Goal: Navigation & Orientation: Find specific page/section

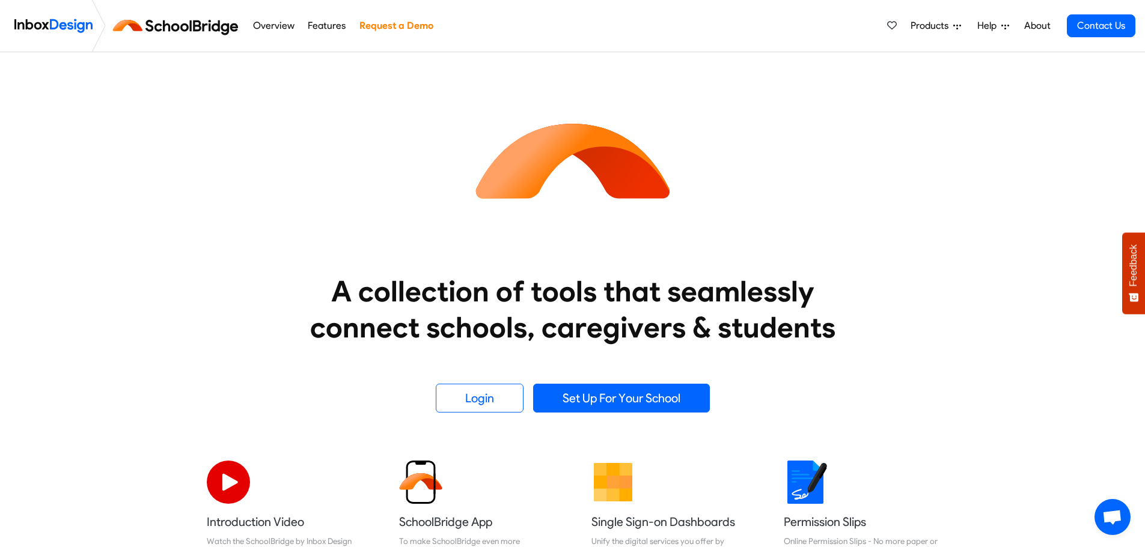
click at [1039, 32] on link "About" at bounding box center [1036, 26] width 33 height 24
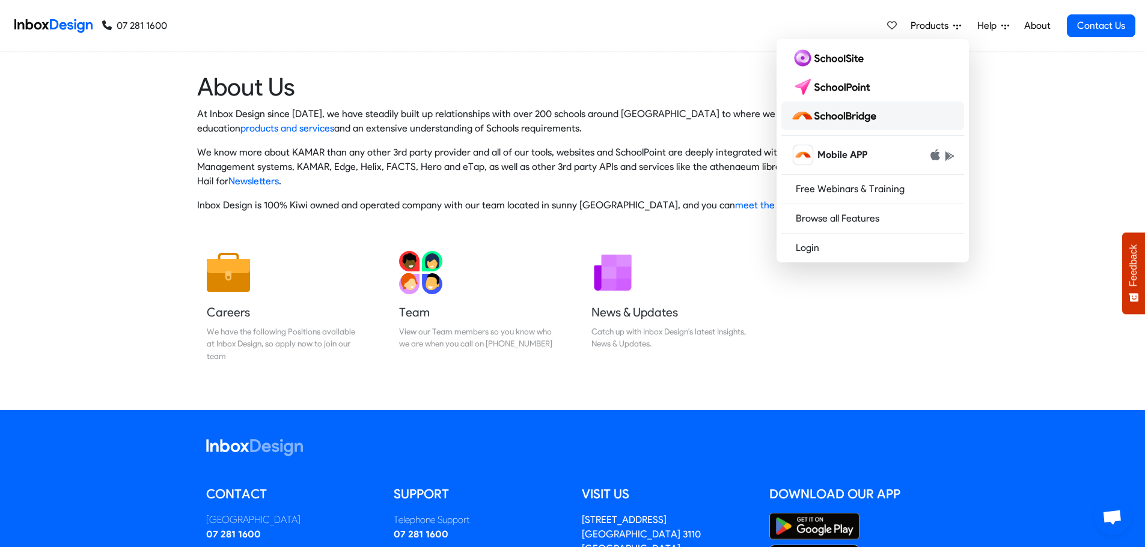
click at [844, 121] on img at bounding box center [836, 115] width 90 height 19
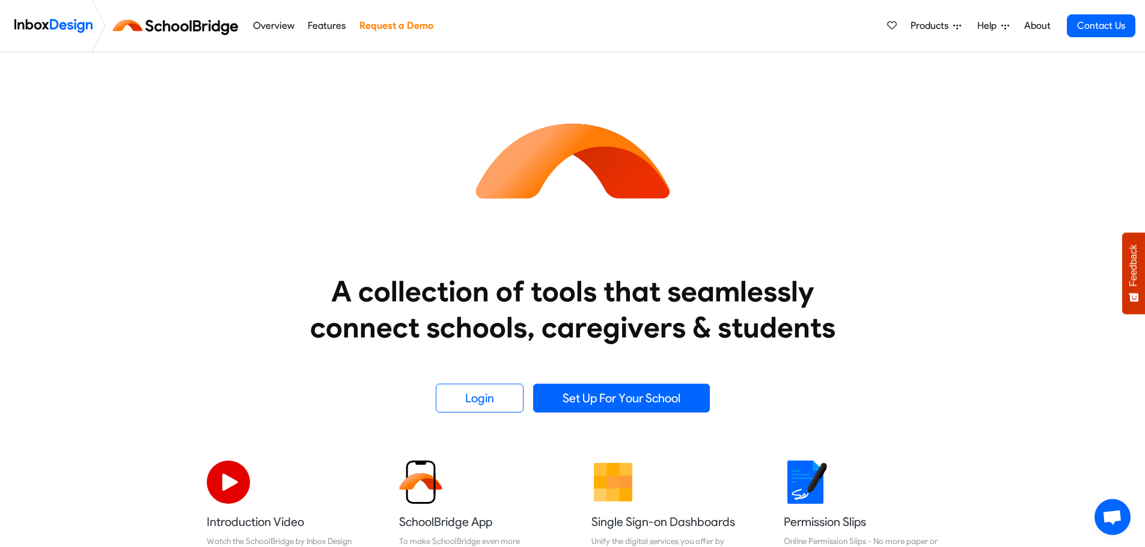
click at [133, 26] on img at bounding box center [178, 25] width 135 height 29
